Goal: Task Accomplishment & Management: Manage account settings

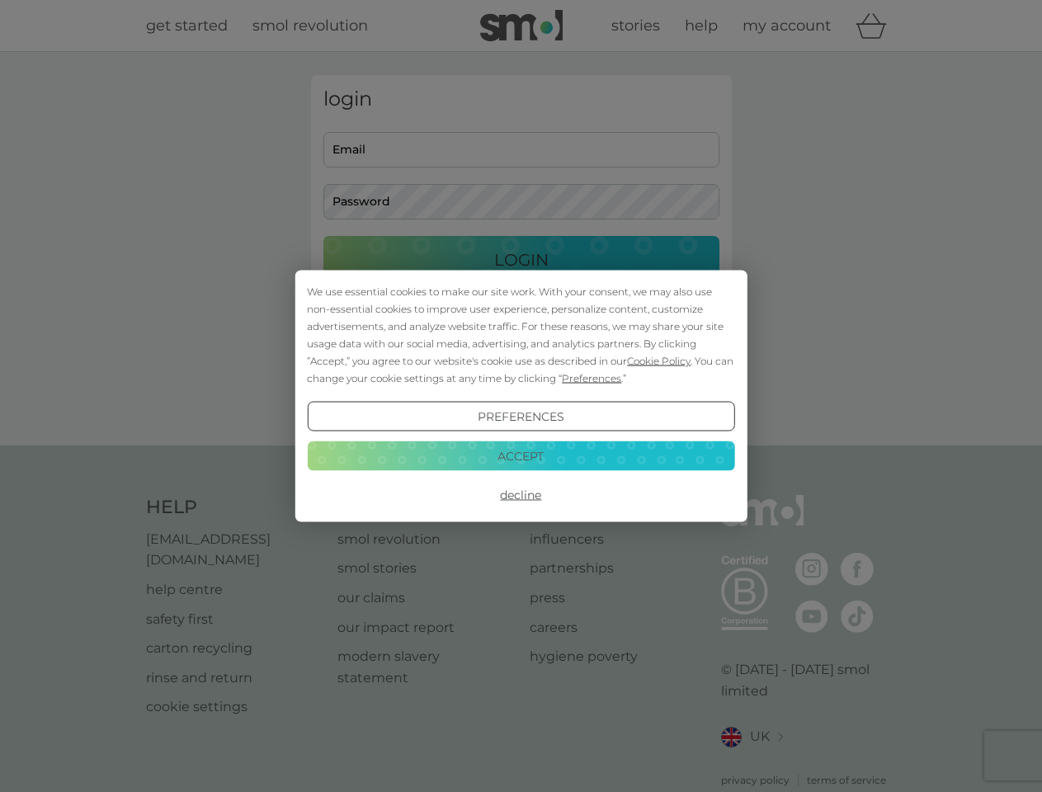
click at [659, 361] on span "Cookie Policy" at bounding box center [659, 361] width 64 height 12
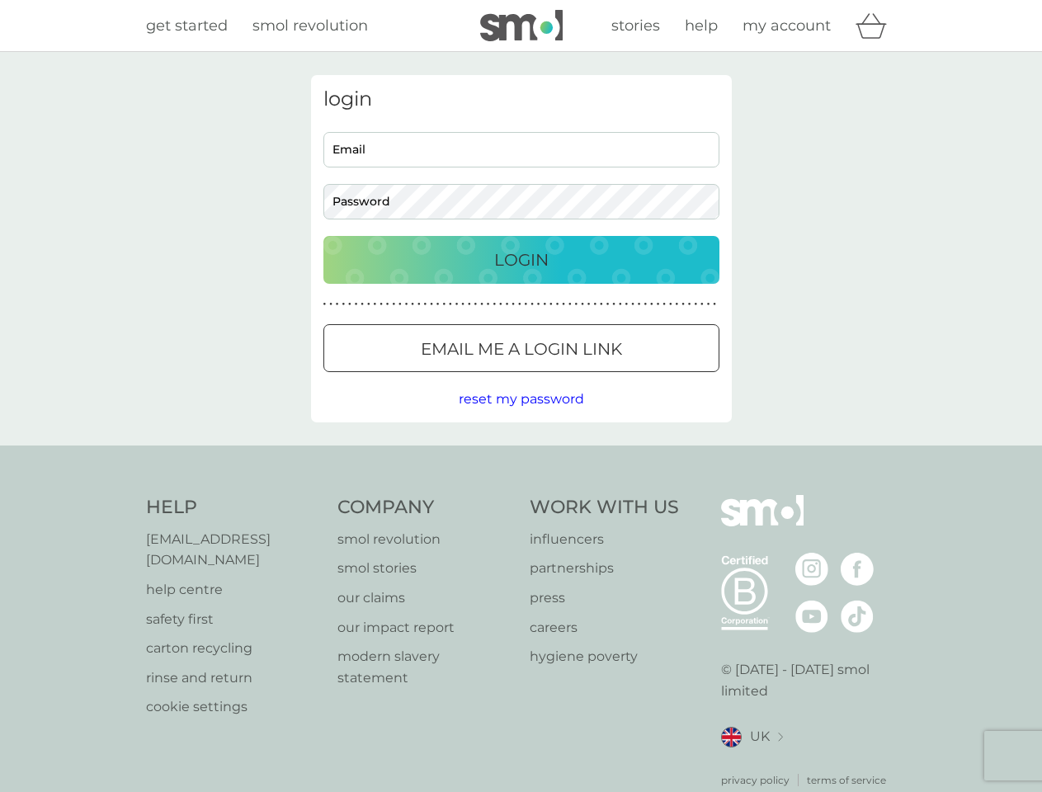
click at [590, 378] on div "login Email Password Login ● ● ● ● ● ● ● ● ● ● ● ● ● ● ● ● ● ● ● ● ● ● ● ● ● ● …" at bounding box center [521, 248] width 421 height 347
click at [521, 417] on div "login Email Password Login ● ● ● ● ● ● ● ● ● ● ● ● ● ● ● ● ● ● ● ● ● ● ● ● ● ● …" at bounding box center [521, 248] width 421 height 347
click at [521, 495] on div "Help [EMAIL_ADDRESS][DOMAIN_NAME] help centre safety first carton recycling rin…" at bounding box center [521, 641] width 751 height 293
click at [521, 456] on div "Help [EMAIL_ADDRESS][DOMAIN_NAME] help centre safety first carton recycling rin…" at bounding box center [521, 642] width 1042 height 392
